Goal: Use online tool/utility: Use online tool/utility

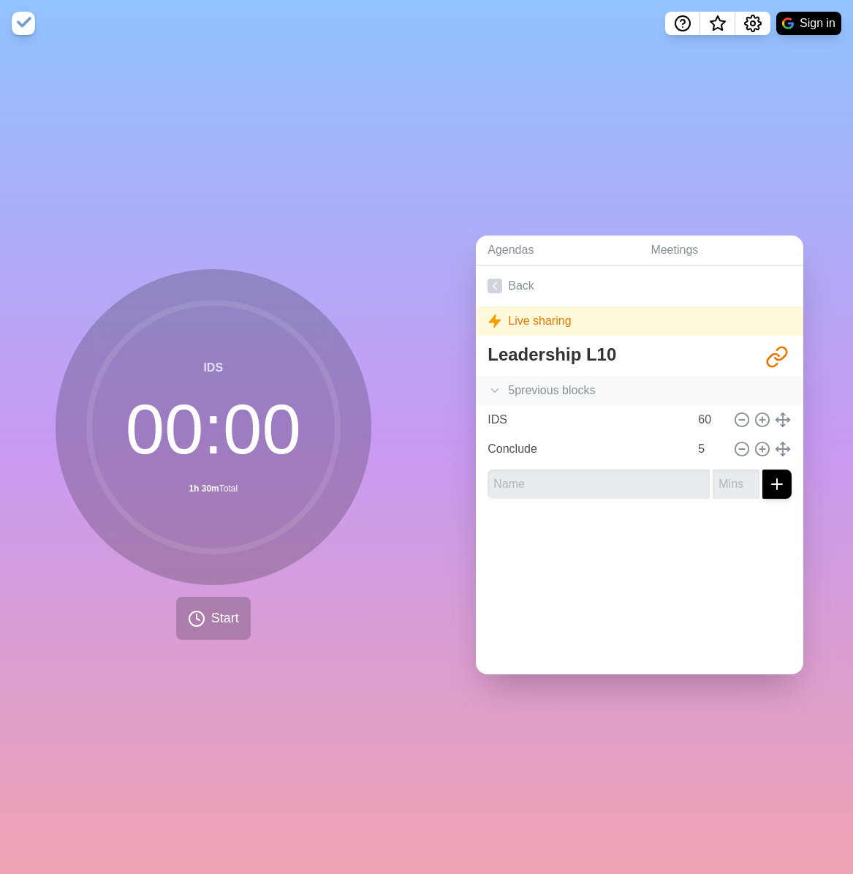
click at [499, 388] on icon at bounding box center [495, 390] width 15 height 15
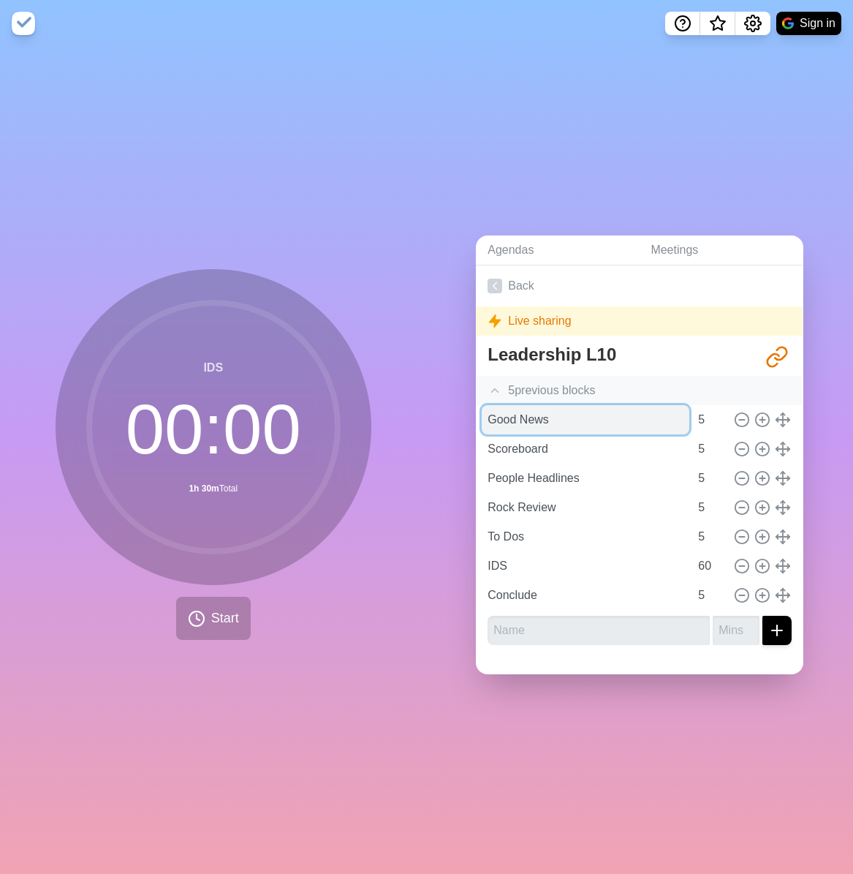
click at [581, 423] on input "Good News" at bounding box center [586, 419] width 208 height 29
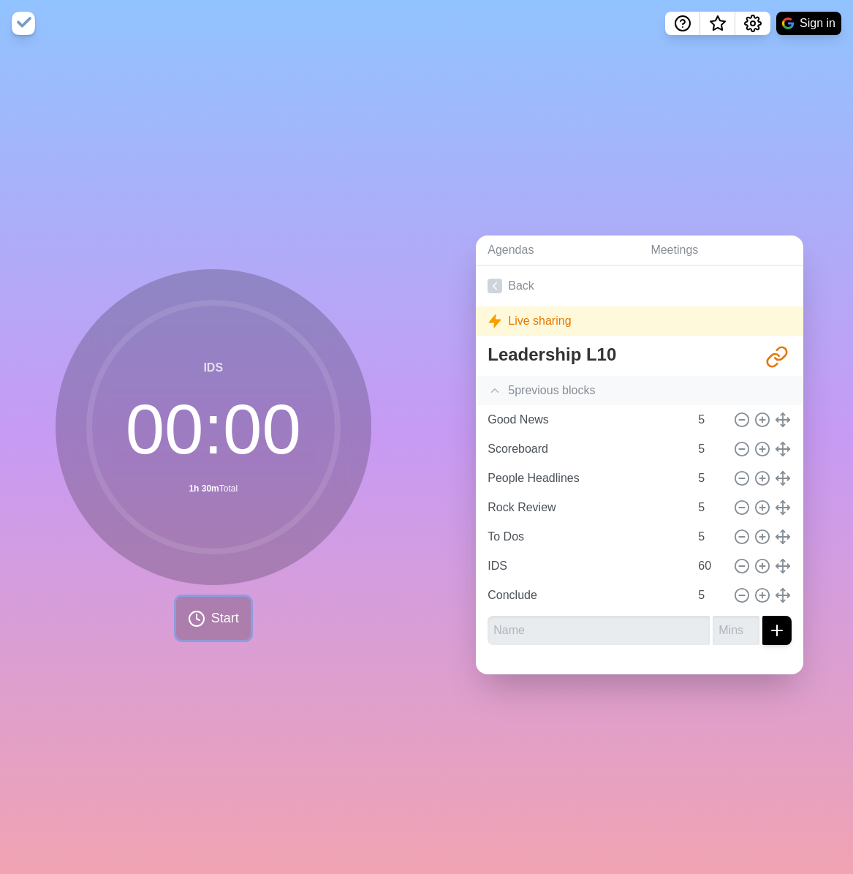
click at [197, 620] on icon at bounding box center [197, 619] width 18 height 18
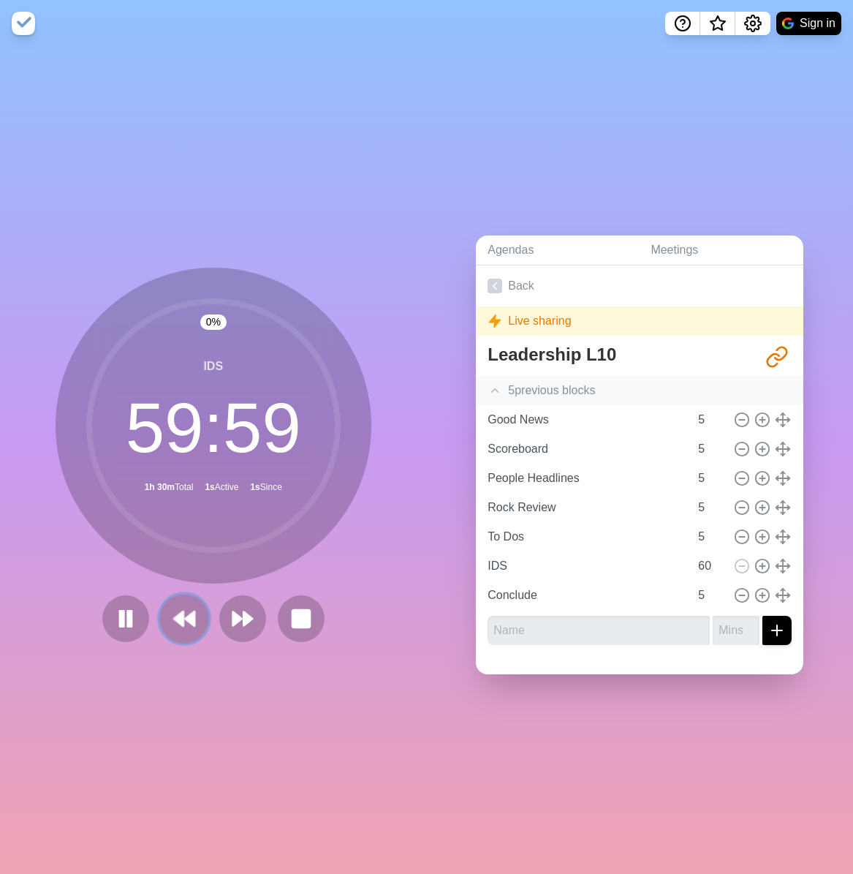
click at [186, 608] on icon at bounding box center [184, 618] width 25 height 25
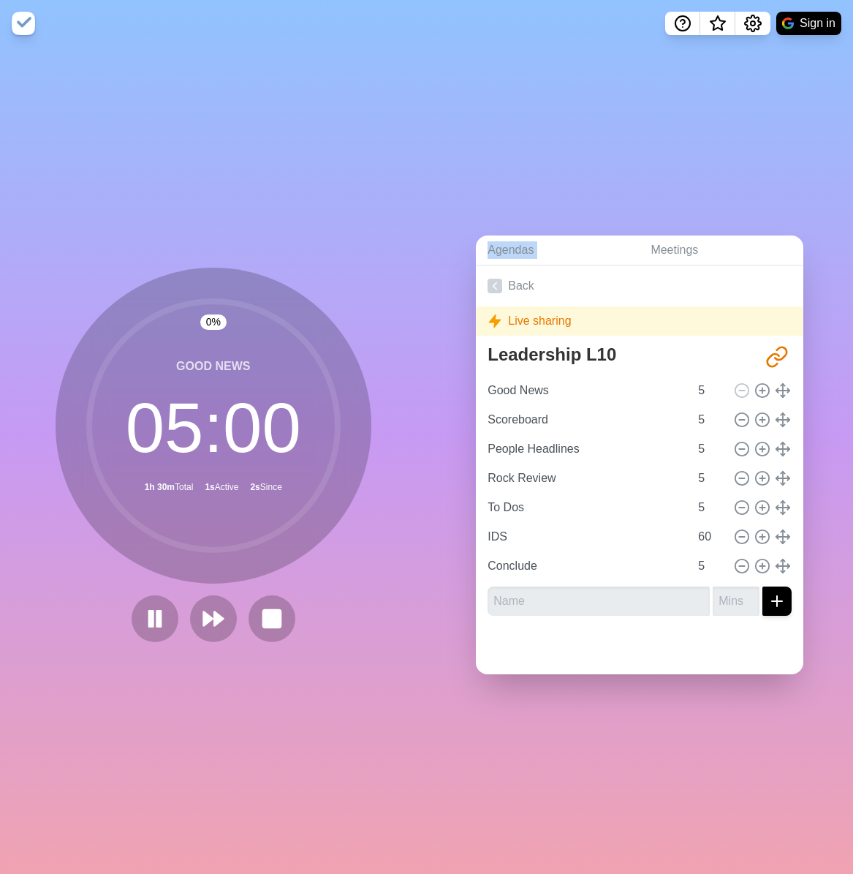
click at [186, 608] on div at bounding box center [213, 618] width 175 height 47
